Goal: Transaction & Acquisition: Purchase product/service

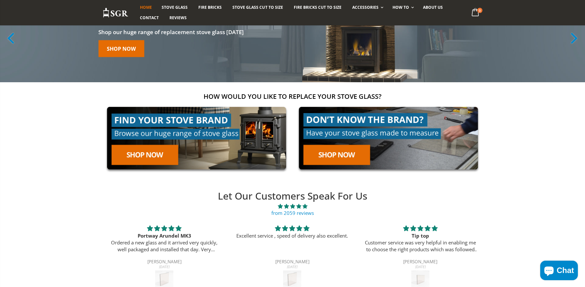
scroll to position [71, 0]
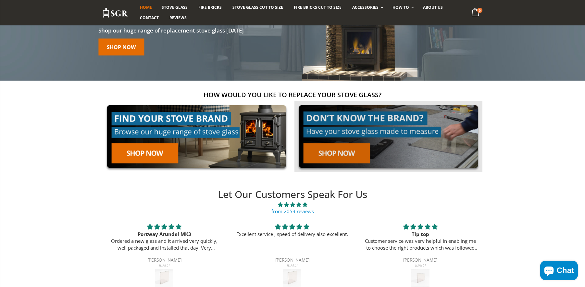
click at [360, 153] on link at bounding box center [388, 137] width 188 height 72
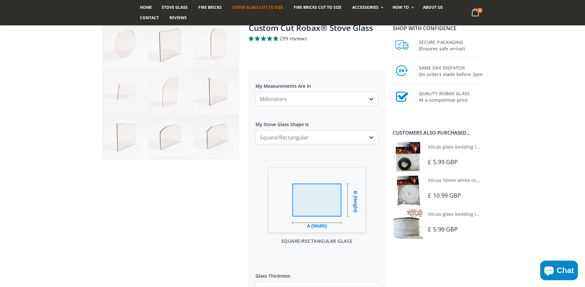
scroll to position [54, 0]
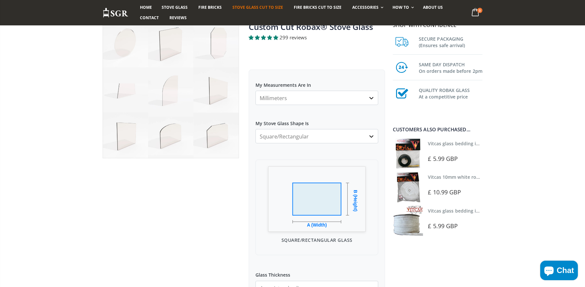
select select "cm"
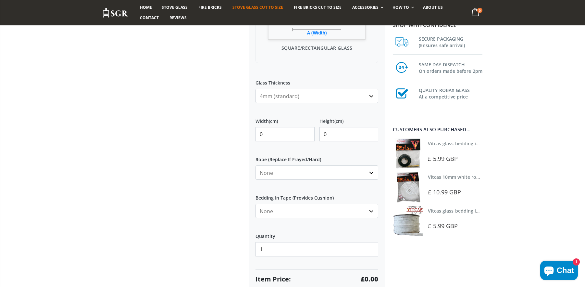
scroll to position [242, 0]
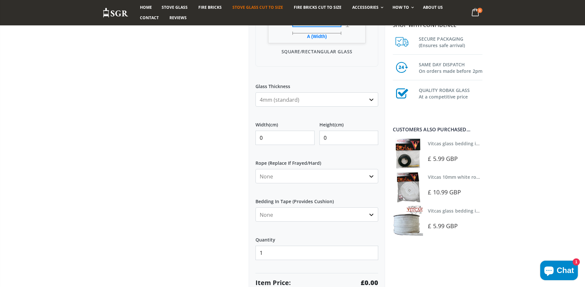
click at [299, 107] on div "My Measurements Are In Millimeters Centimeters Inches For inches, please enter …" at bounding box center [317, 96] width 136 height 430
click at [295, 137] on input "0" at bounding box center [285, 138] width 59 height 14
type input "30.5"
click at [344, 142] on input "0" at bounding box center [348, 138] width 59 height 14
type input "28"
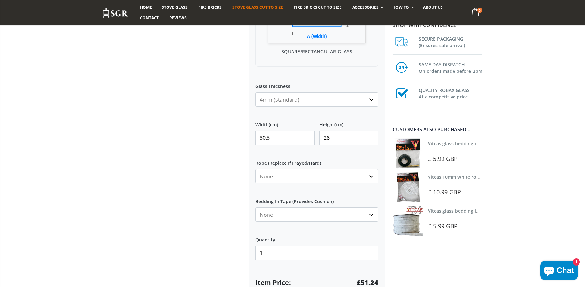
click at [350, 158] on label "Rope (Replace If Frayed/Hard)" at bounding box center [317, 161] width 123 height 12
click at [350, 169] on select "None 3mm White 6mm White 8mm White 10mm White 12mm White 6mm Black 8mm Black 10…" at bounding box center [317, 176] width 123 height 14
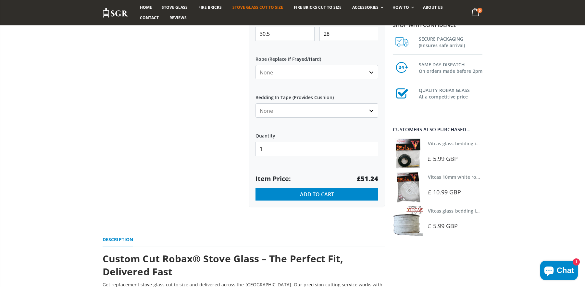
scroll to position [347, 0]
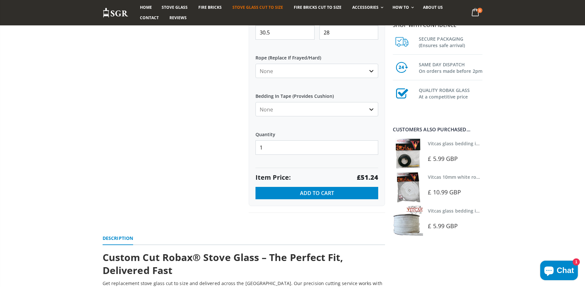
click at [315, 128] on label "Quantity" at bounding box center [317, 132] width 123 height 12
click at [315, 140] on input "1" at bounding box center [317, 147] width 123 height 14
click at [337, 135] on label "Quantity" at bounding box center [317, 132] width 123 height 12
click at [337, 140] on input "1" at bounding box center [317, 147] width 123 height 14
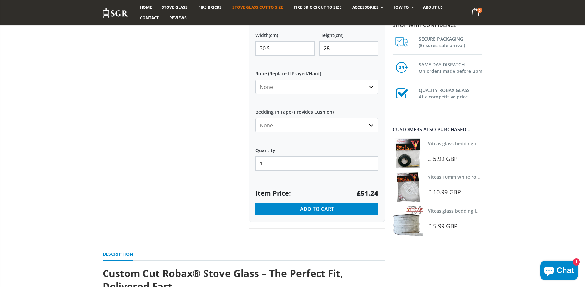
scroll to position [337, 0]
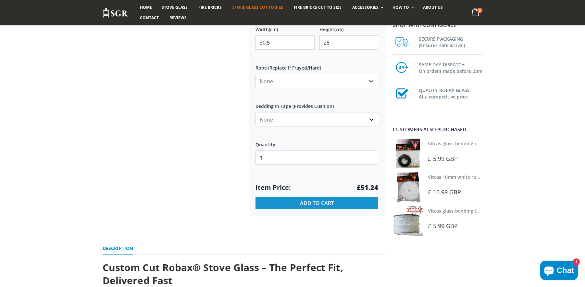
click at [343, 200] on button "Add to Cart" at bounding box center [317, 203] width 123 height 12
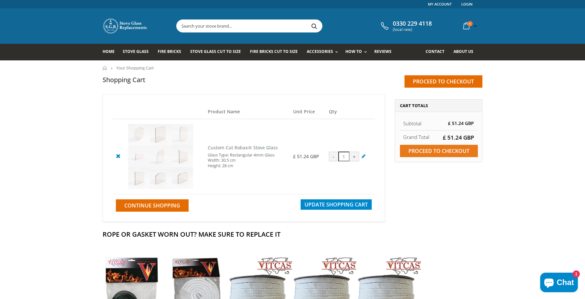
click at [441, 154] on input "Proceed to checkout" at bounding box center [439, 151] width 78 height 12
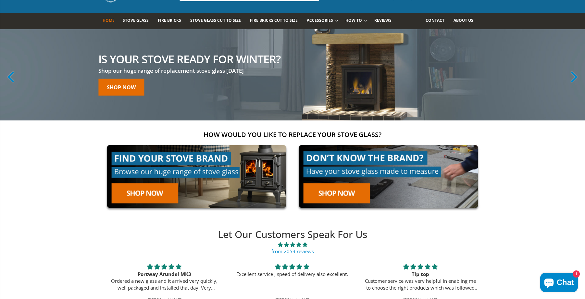
scroll to position [33, 0]
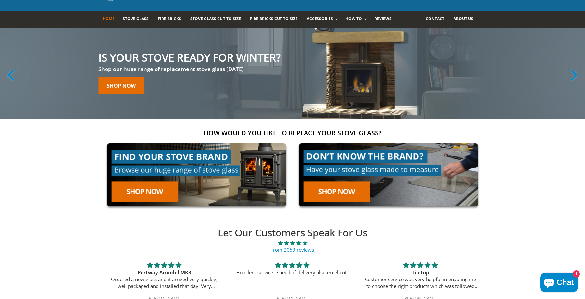
click at [130, 84] on link "Shop now" at bounding box center [121, 85] width 46 height 17
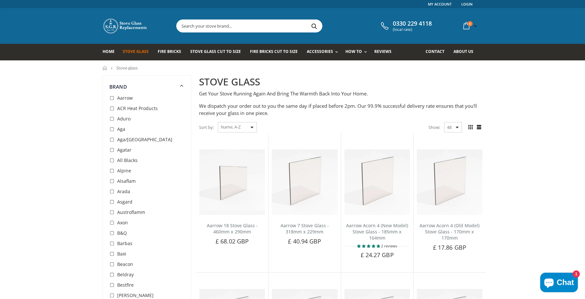
click at [130, 111] on span "ACR Heat Products" at bounding box center [137, 108] width 41 height 6
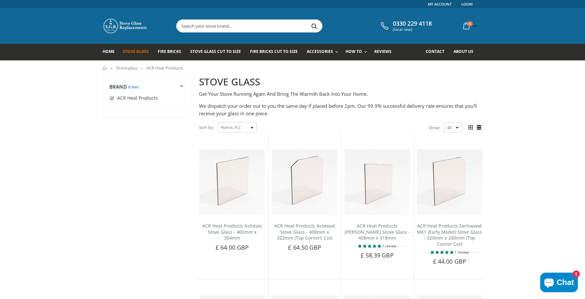
click at [139, 24] on img at bounding box center [125, 26] width 45 height 16
